Goal: Transaction & Acquisition: Purchase product/service

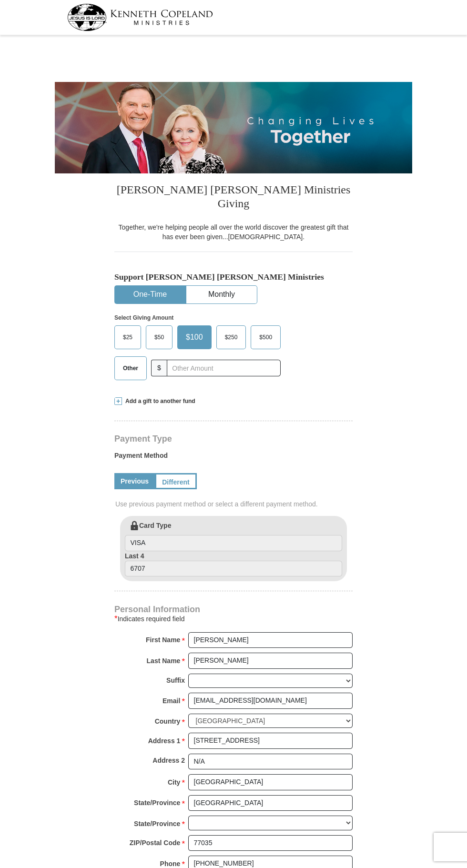
select select "[GEOGRAPHIC_DATA]"
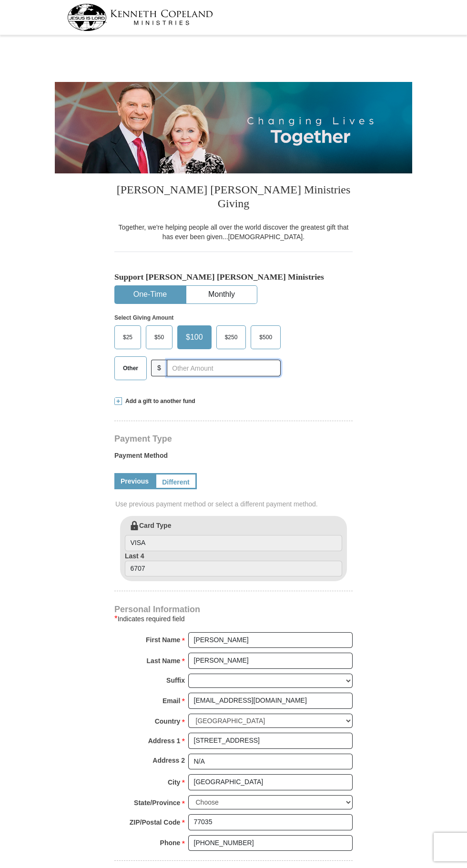
click at [232, 359] on input "text" at bounding box center [224, 367] width 114 height 17
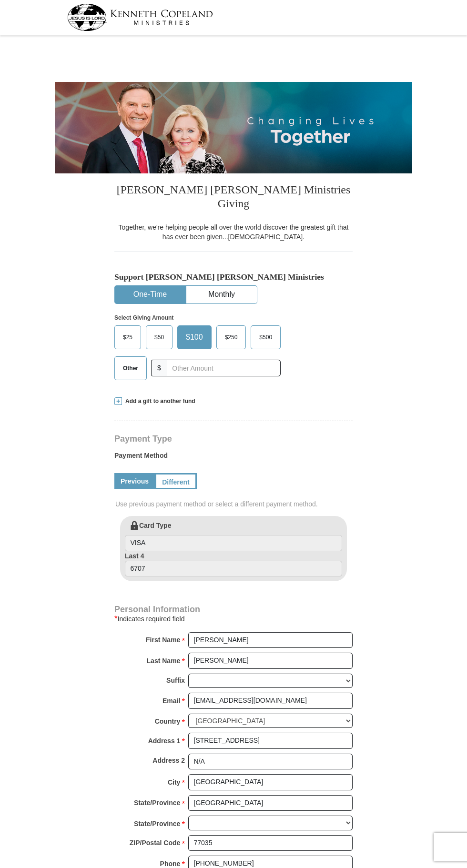
select select "[GEOGRAPHIC_DATA]"
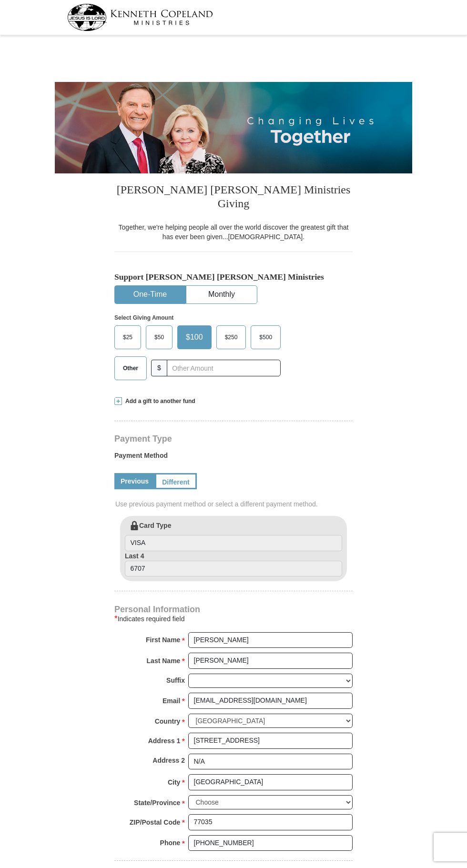
select select "[GEOGRAPHIC_DATA]"
click at [218, 359] on input "text" at bounding box center [224, 367] width 114 height 17
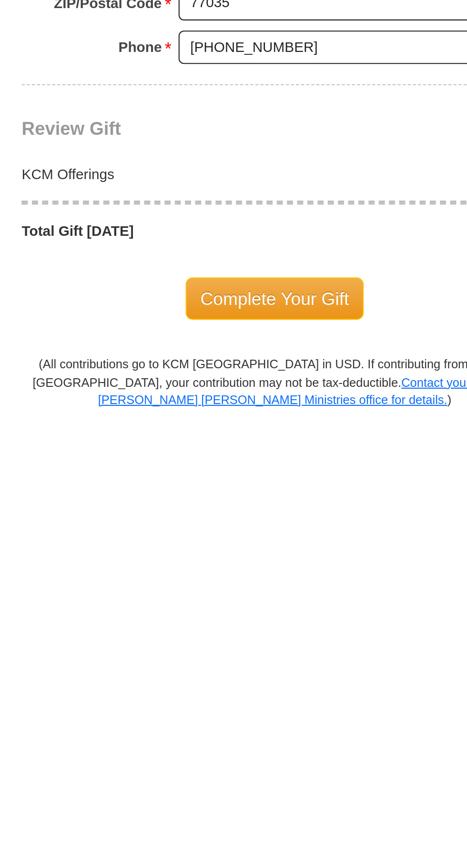
scroll to position [155, 0]
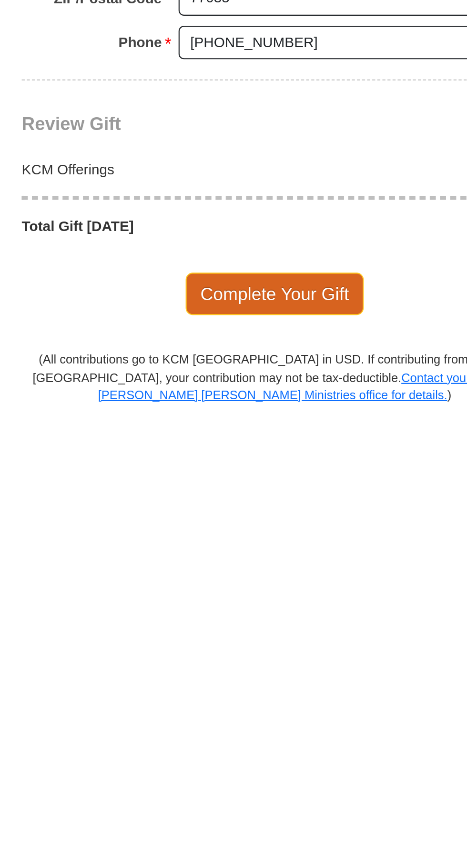
type input "160.00"
click at [234, 798] on span "Complete Your Gift" at bounding box center [233, 806] width 84 height 20
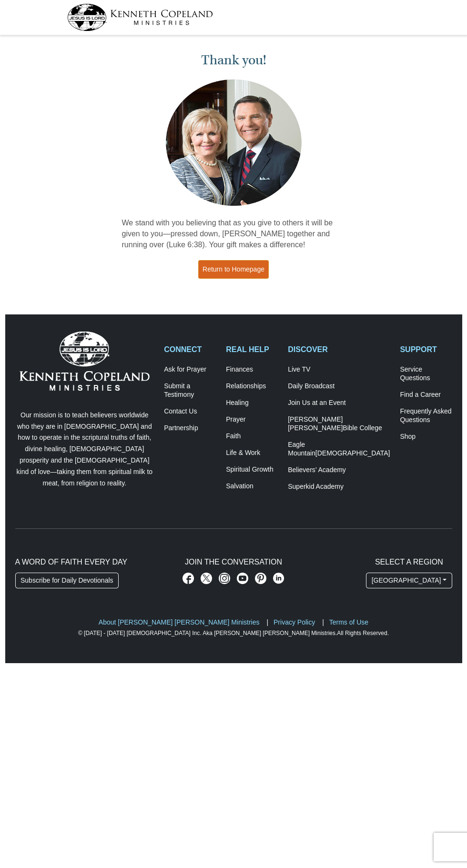
click at [251, 269] on link "Return to Homepage" at bounding box center [233, 269] width 70 height 19
